Goal: Task Accomplishment & Management: Complete application form

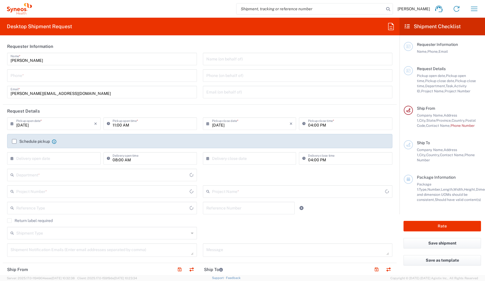
type input "[US_STATE]"
type input "[GEOGRAPHIC_DATA]"
type input "8350"
type input "Syneos Health, LLC-[GEOGRAPHIC_DATA] [GEOGRAPHIC_DATA] [GEOGRAPHIC_DATA]"
click at [88, 77] on input "tel" at bounding box center [102, 75] width 183 height 10
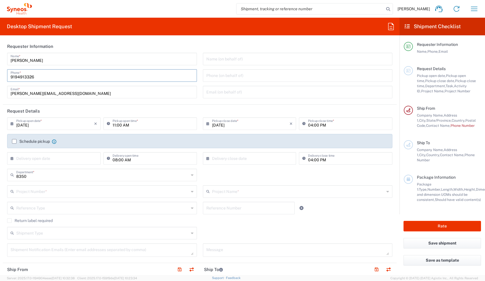
type input "9194913326"
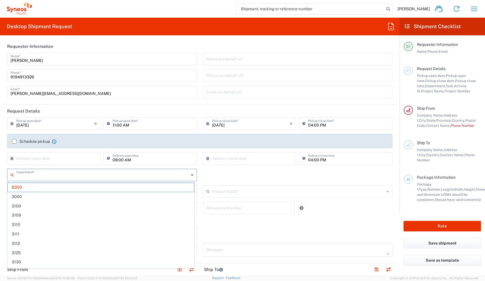
click at [91, 173] on input "text" at bounding box center [102, 174] width 173 height 10
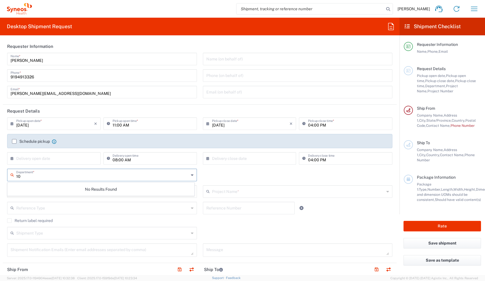
type input "1"
